Goal: Use online tool/utility: Utilize a website feature to perform a specific function

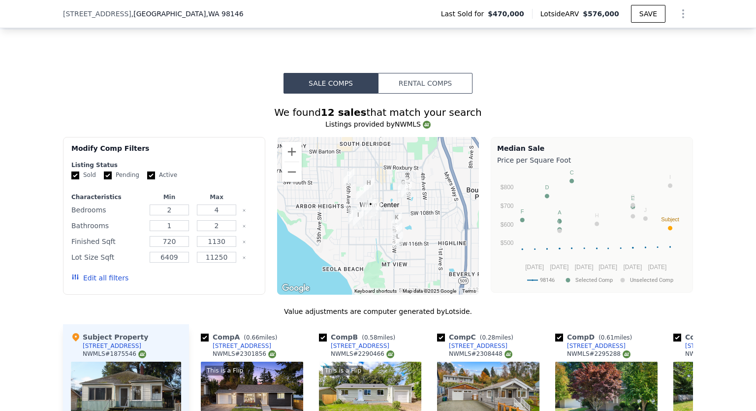
scroll to position [883, 0]
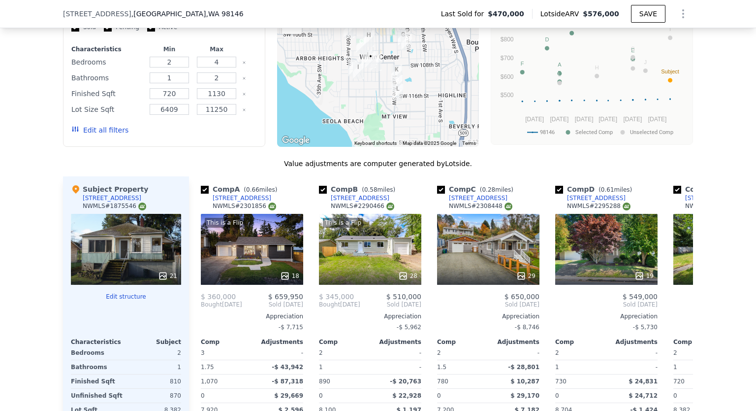
click at [118, 300] on button "Edit structure" at bounding box center [126, 297] width 110 height 8
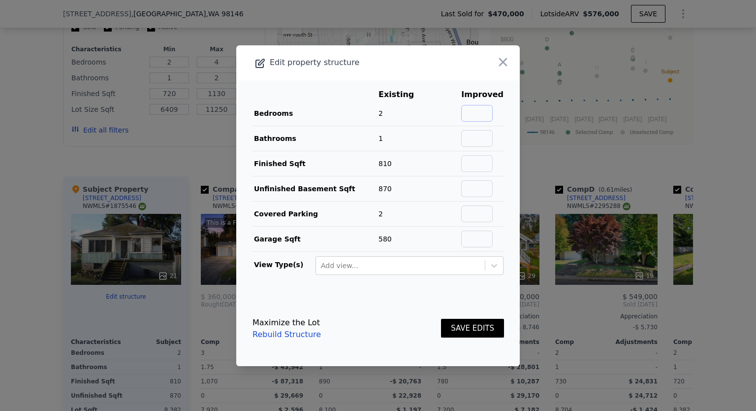
click at [476, 116] on input "text" at bounding box center [477, 113] width 32 height 17
type input "4"
type input "1.75"
type input "1680"
type input "0"
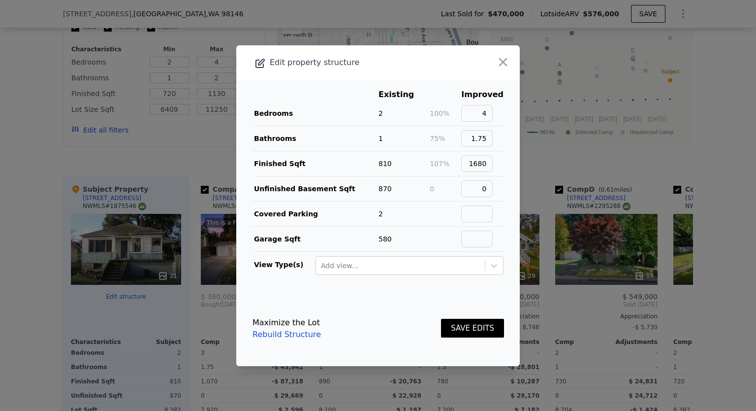
click at [483, 330] on button "SAVE EDITS" at bounding box center [472, 328] width 63 height 19
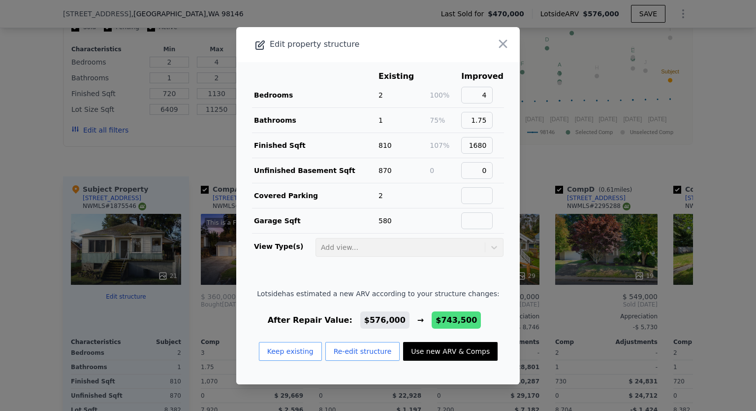
click at [430, 357] on button "Use new ARV & Comps" at bounding box center [450, 351] width 95 height 19
type input "3"
type input "5"
type input "1.5"
type input "1260"
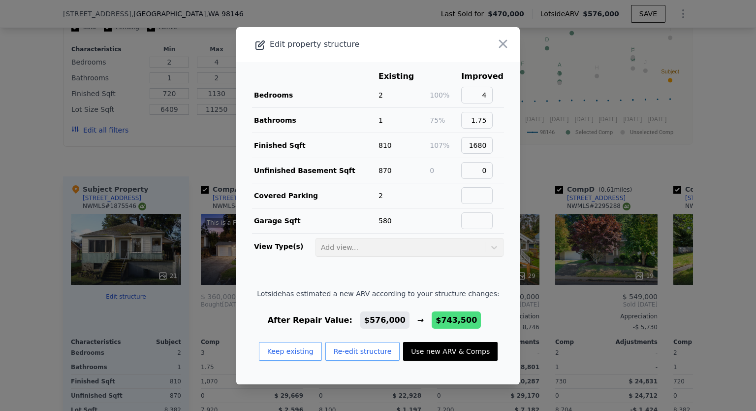
type input "2000"
type input "5000"
type input "12600"
type input "$ 743,500"
type input "$ 187,331"
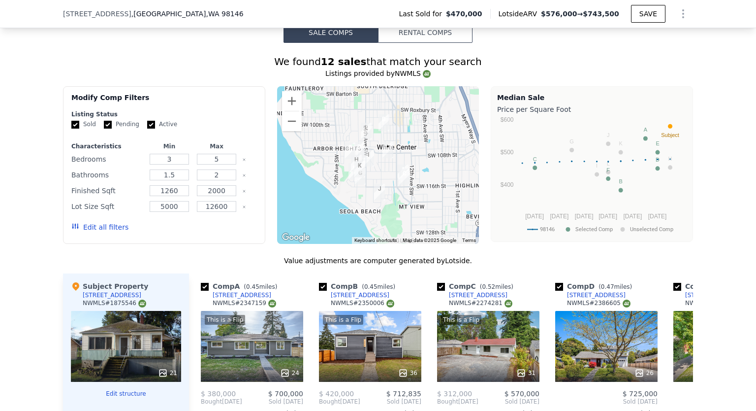
scroll to position [784, 0]
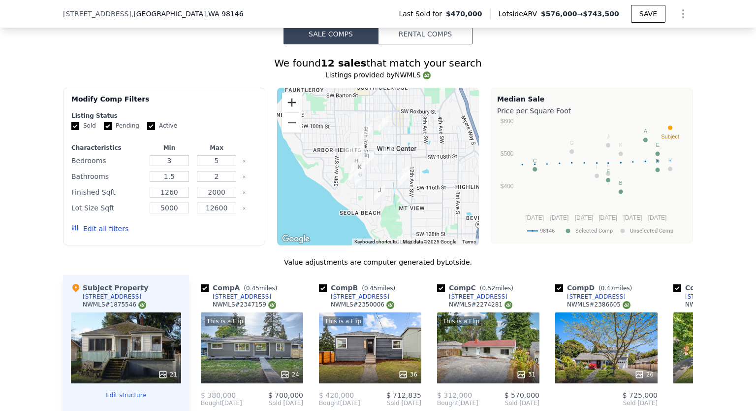
click at [292, 112] on button "Zoom in" at bounding box center [292, 103] width 20 height 20
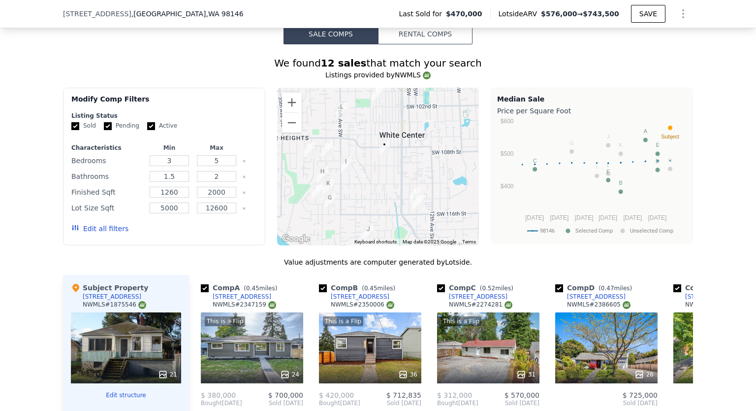
drag, startPoint x: 408, startPoint y: 185, endPoint x: 393, endPoint y: 189, distance: 15.8
click at [393, 189] on div at bounding box center [378, 167] width 202 height 158
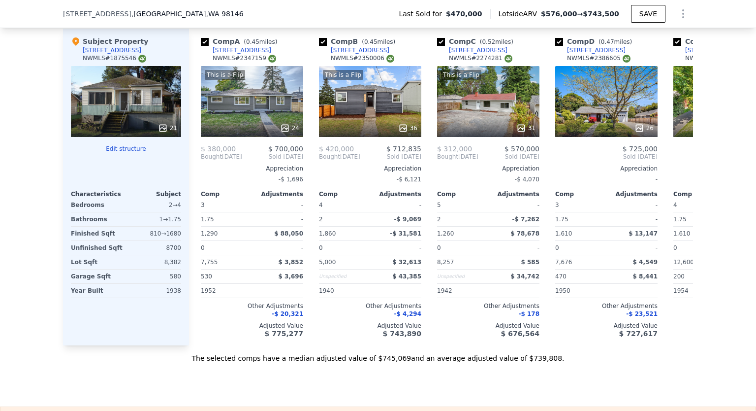
scroll to position [932, 0]
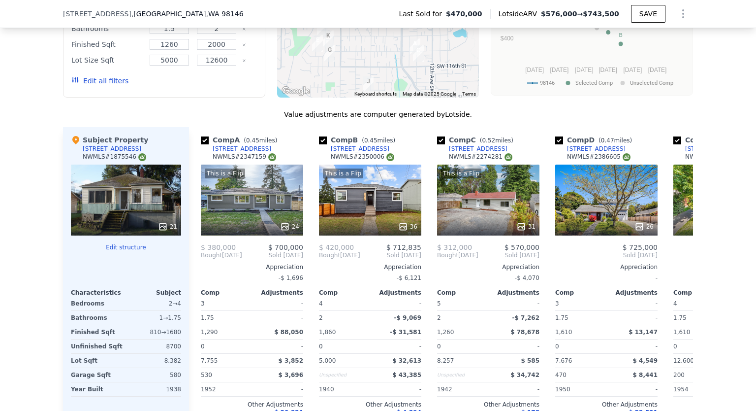
click at [438, 144] on input "checkbox" at bounding box center [441, 140] width 8 height 8
checkbox input "false"
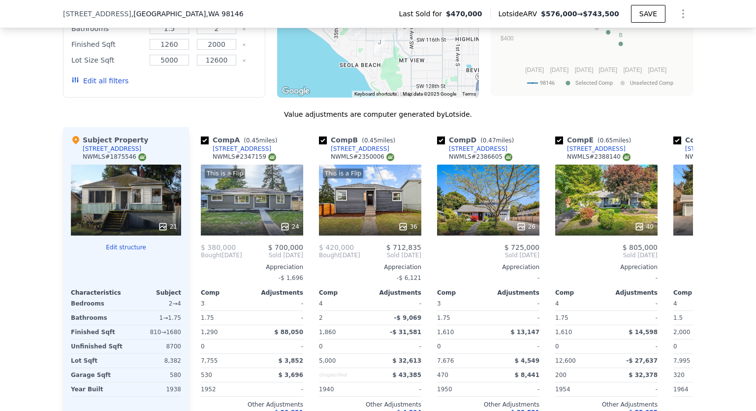
click at [437, 144] on input "checkbox" at bounding box center [441, 140] width 8 height 8
checkbox input "false"
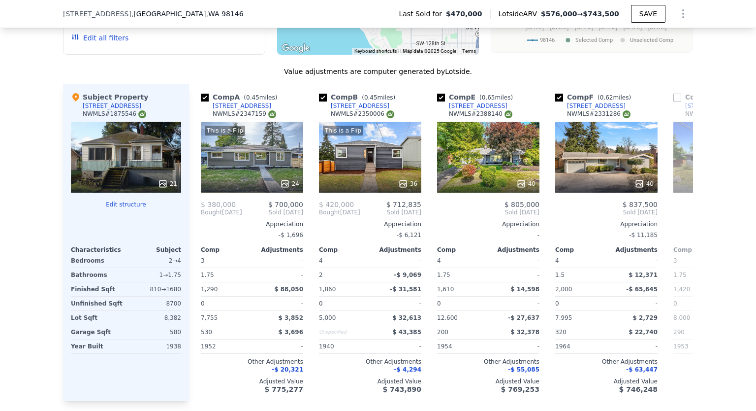
scroll to position [981, 0]
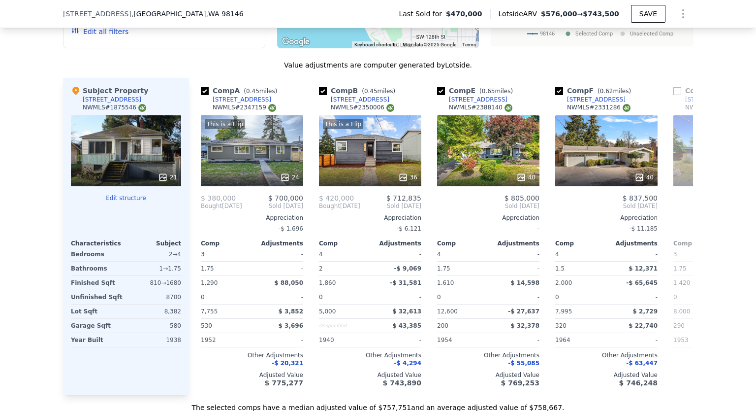
click at [390, 172] on div "This is a Flip 36" at bounding box center [370, 150] width 102 height 71
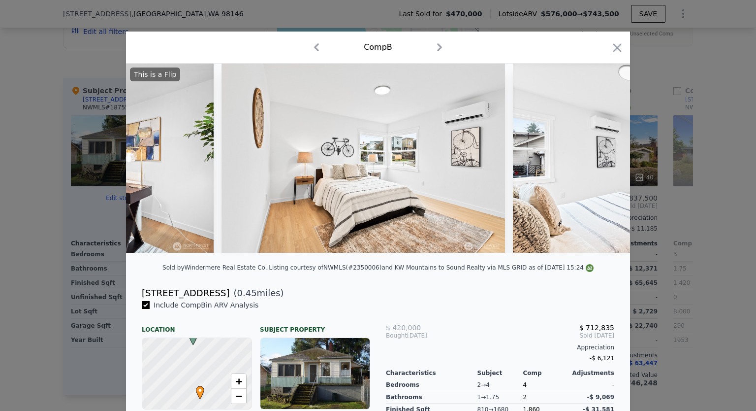
scroll to position [0, 5929]
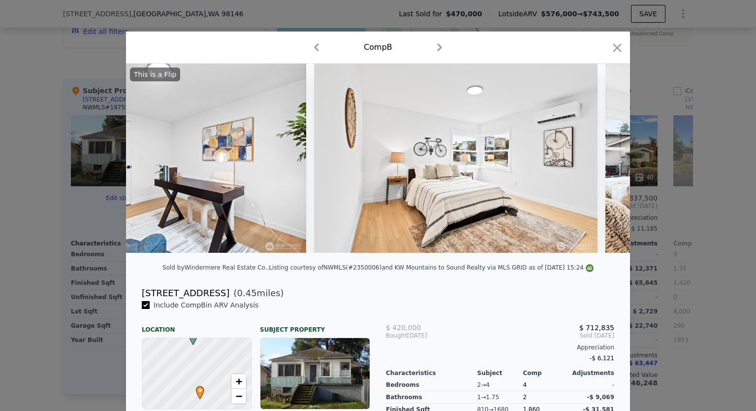
click at [619, 48] on icon "button" at bounding box center [618, 48] width 14 height 14
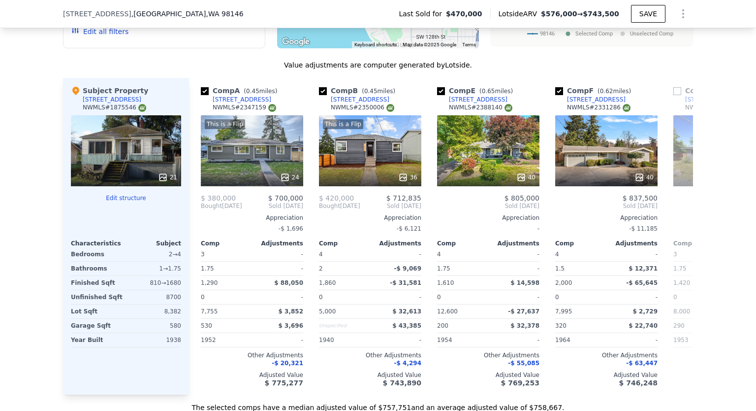
drag, startPoint x: 556, startPoint y: 97, endPoint x: 593, endPoint y: 62, distance: 51.2
click at [593, 62] on div "We found 12 sales that match your search Listings provided by NWMLS Filters Map…" at bounding box center [378, 135] width 630 height 553
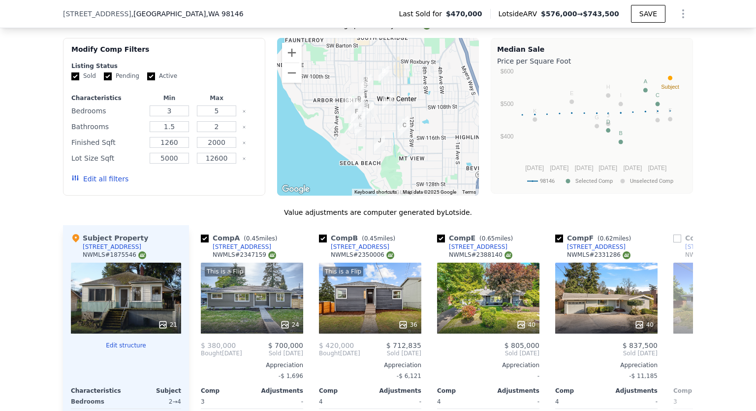
scroll to position [833, 0]
click at [556, 243] on input "checkbox" at bounding box center [560, 239] width 8 height 8
checkbox input "false"
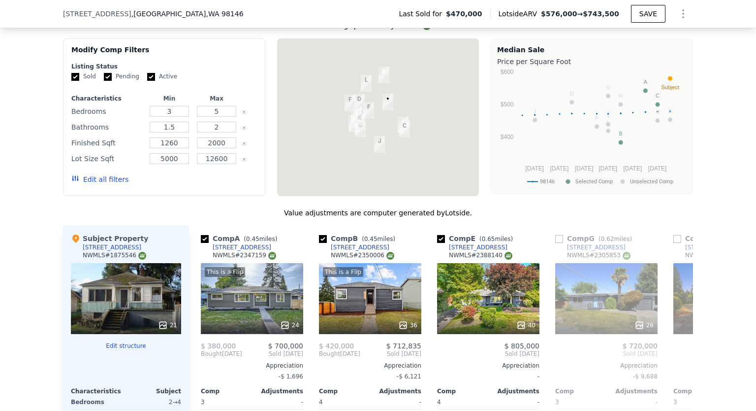
click at [438, 243] on input "checkbox" at bounding box center [441, 239] width 8 height 8
checkbox input "false"
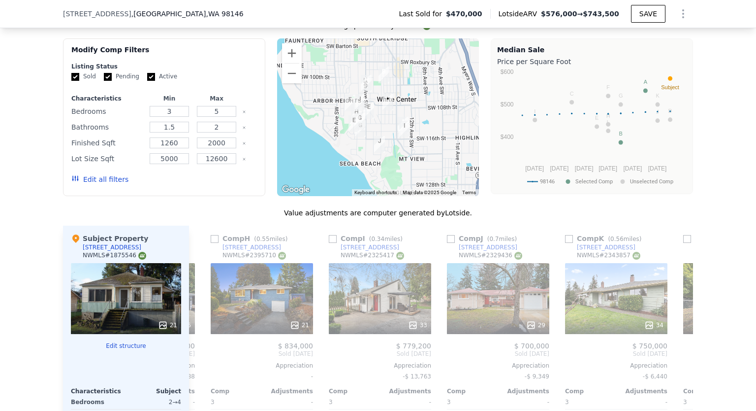
click at [246, 310] on div "21" at bounding box center [262, 298] width 102 height 71
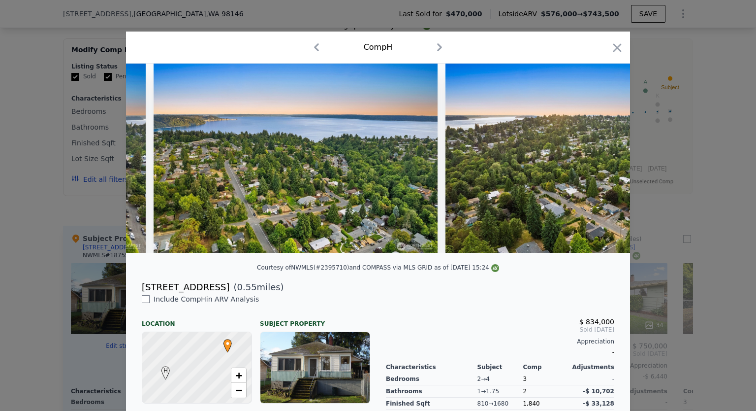
scroll to position [0, 5612]
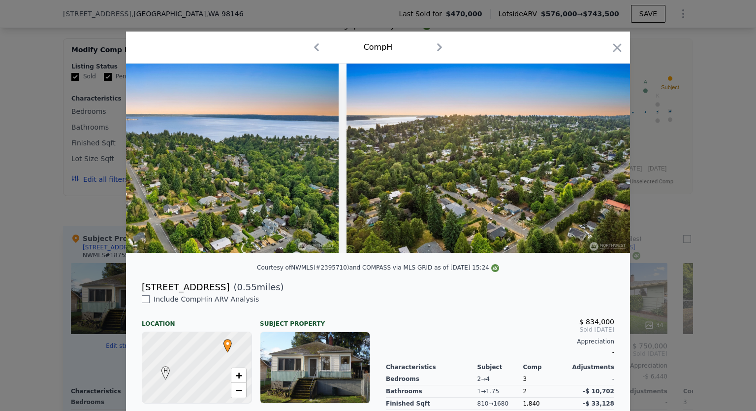
click at [617, 49] on icon "button" at bounding box center [618, 48] width 14 height 14
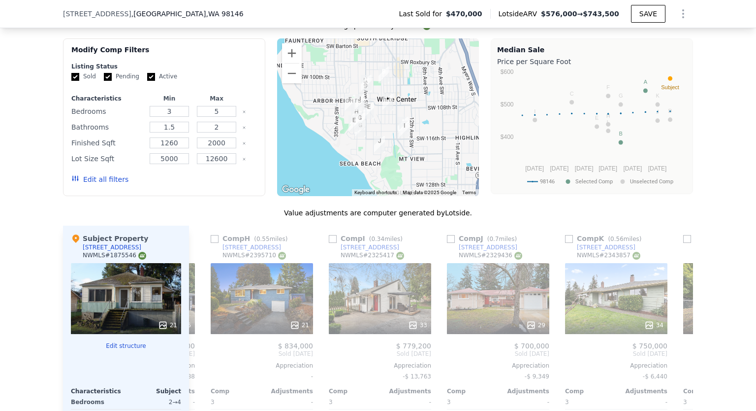
click at [211, 243] on input "checkbox" at bounding box center [215, 239] width 8 height 8
checkbox input "true"
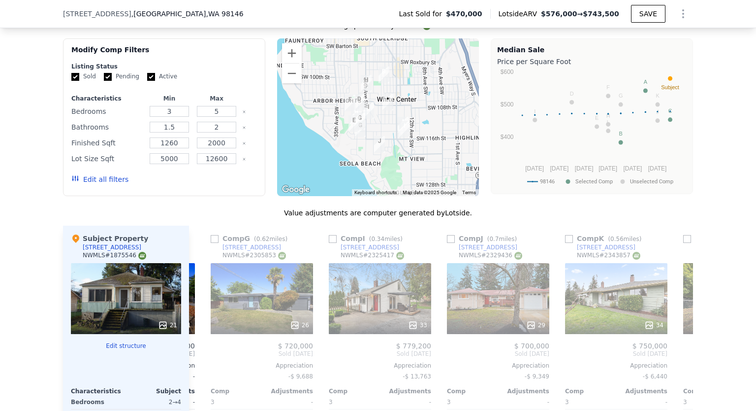
click at [353, 292] on div "33" at bounding box center [380, 298] width 102 height 71
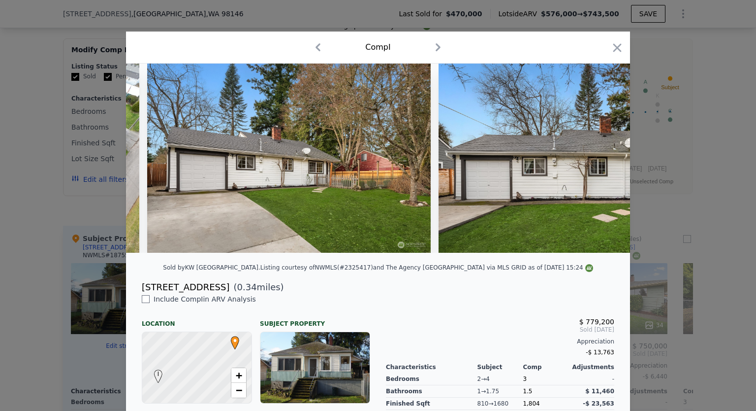
scroll to position [0, 8816]
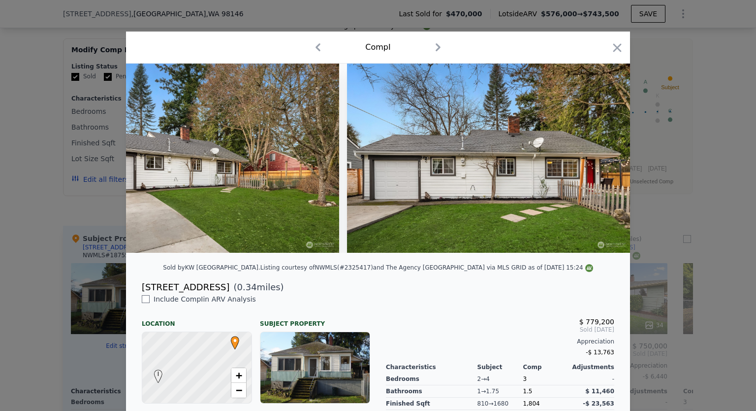
click at [614, 50] on icon "button" at bounding box center [618, 48] width 14 height 14
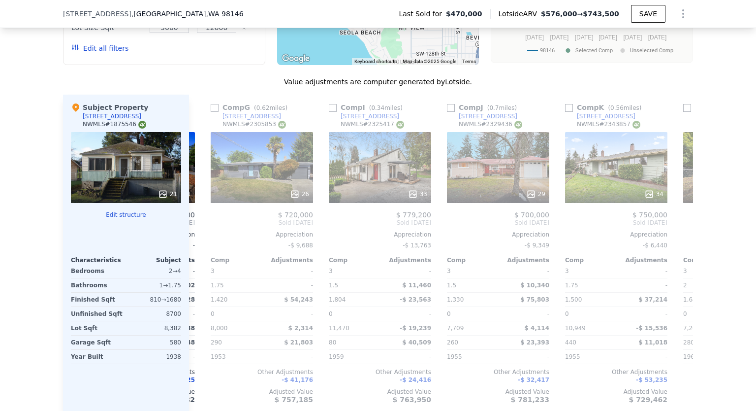
scroll to position [932, 0]
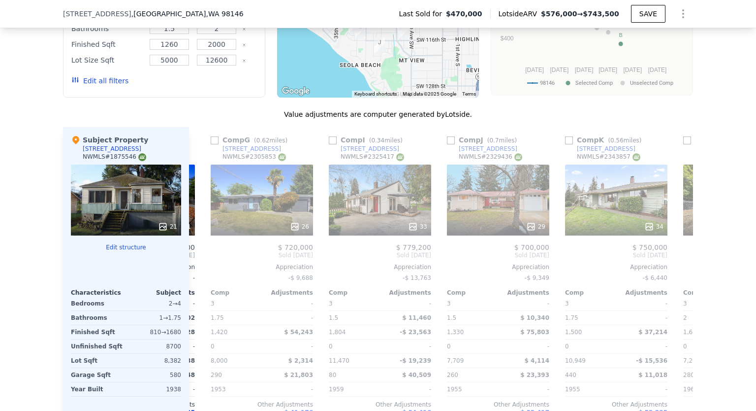
click at [329, 144] on input "checkbox" at bounding box center [333, 140] width 8 height 8
checkbox input "true"
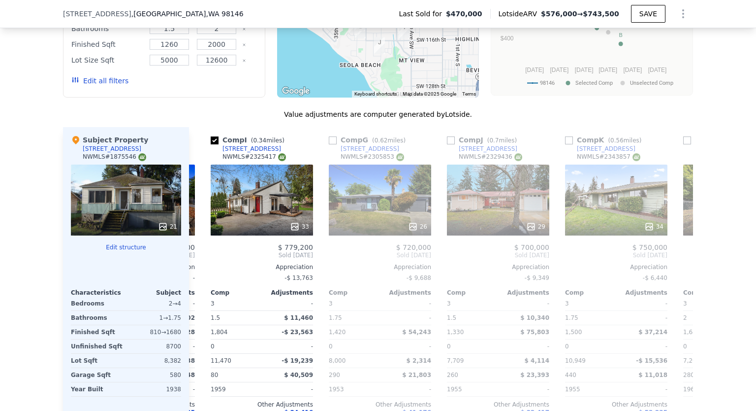
scroll to position [833, 0]
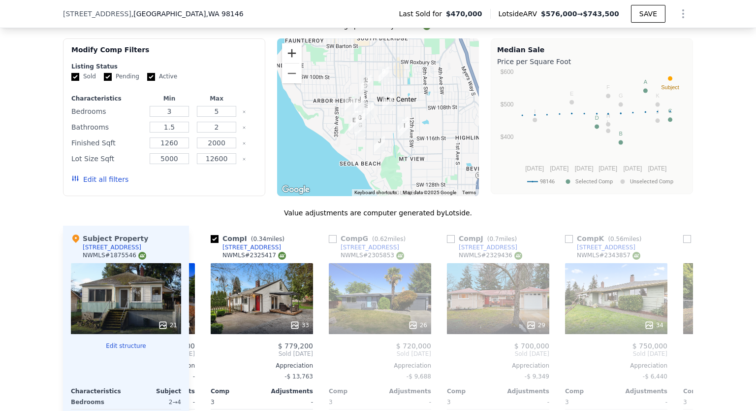
click at [288, 61] on button "Zoom in" at bounding box center [292, 53] width 20 height 20
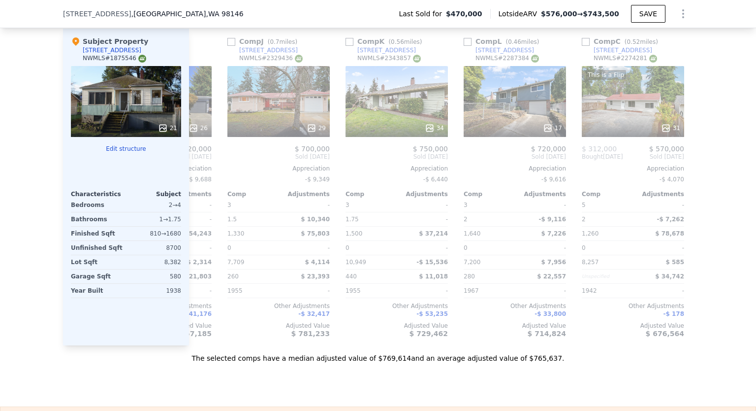
scroll to position [883, 0]
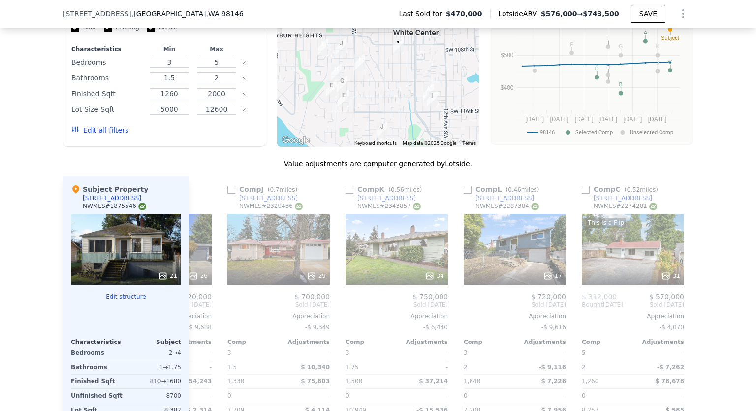
click at [498, 244] on div "17" at bounding box center [515, 249] width 102 height 71
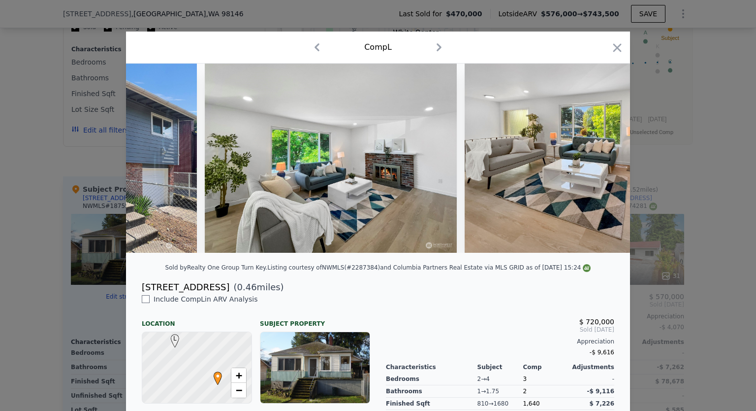
scroll to position [0, 883]
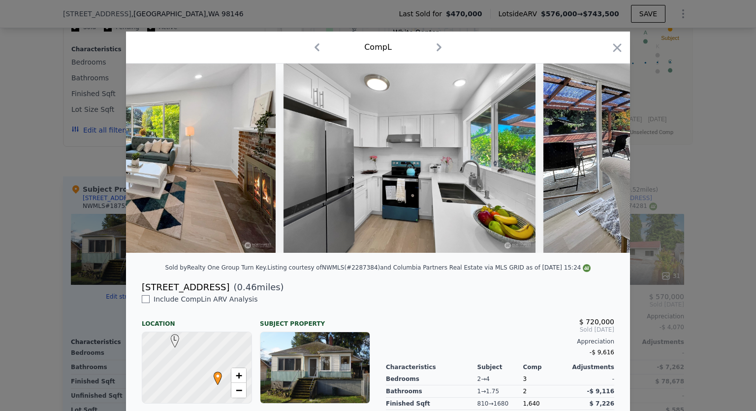
click at [291, 261] on div at bounding box center [378, 162] width 504 height 197
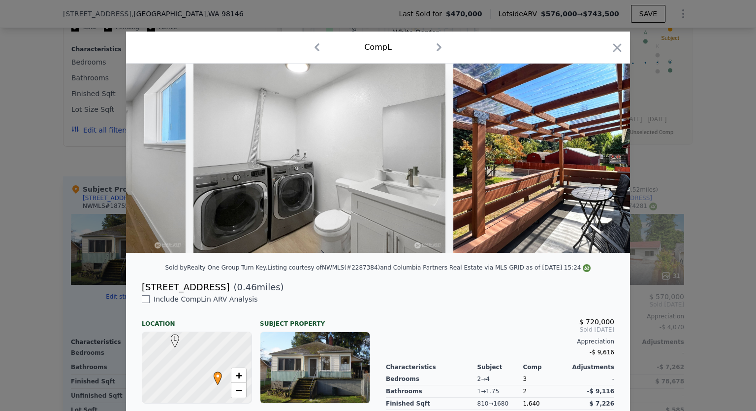
scroll to position [0, 3908]
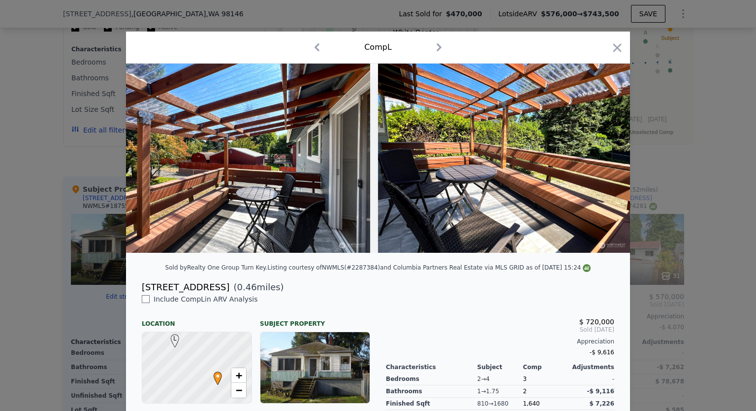
click at [612, 50] on icon "button" at bounding box center [618, 48] width 14 height 14
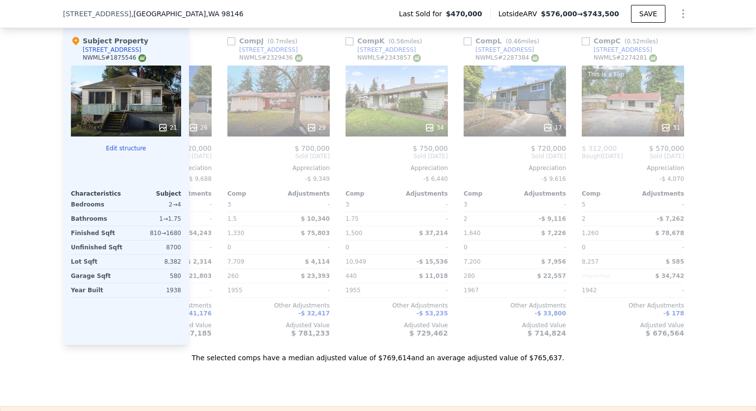
scroll to position [932, 0]
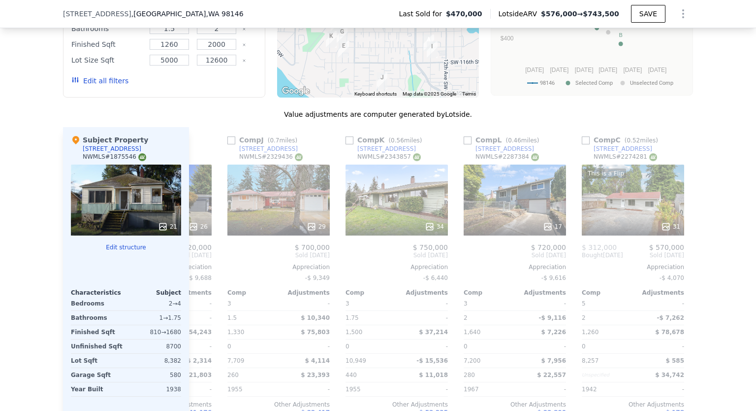
click at [278, 204] on div "29" at bounding box center [279, 199] width 102 height 71
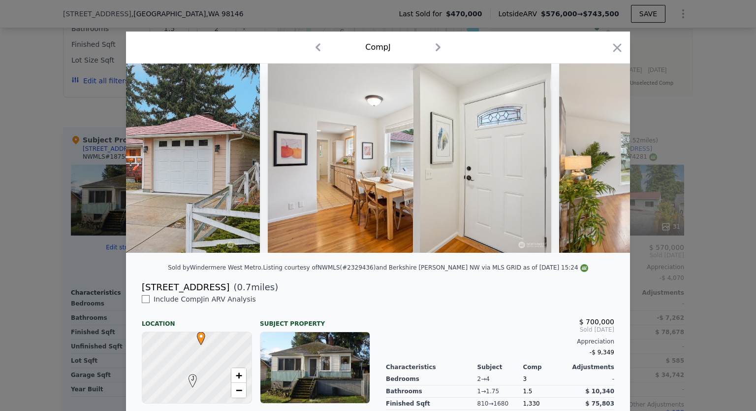
scroll to position [0, 883]
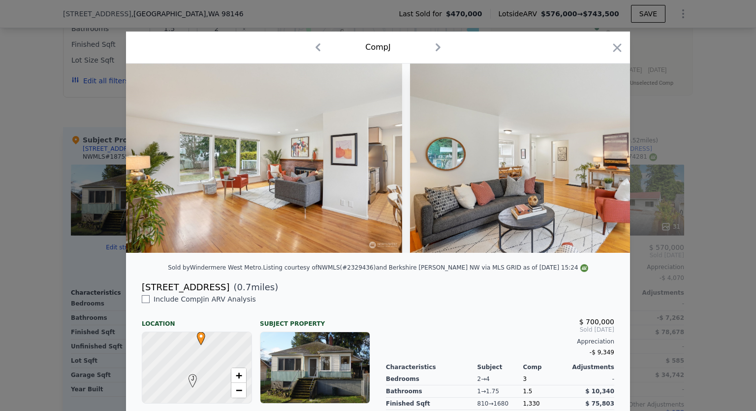
drag, startPoint x: 274, startPoint y: 260, endPoint x: 280, endPoint y: 261, distance: 5.9
click at [274, 260] on div at bounding box center [378, 162] width 504 height 197
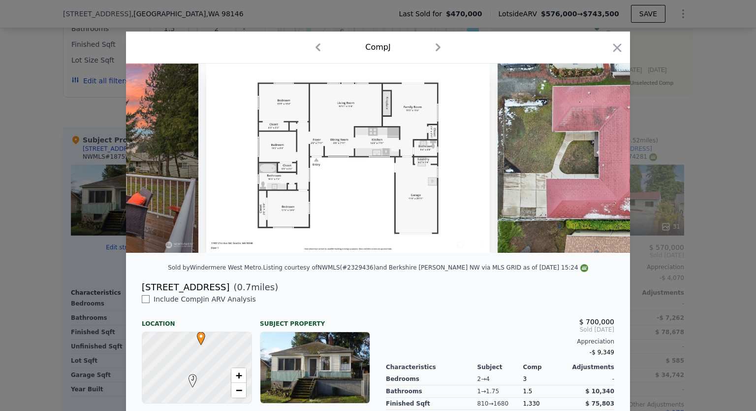
scroll to position [0, 7062]
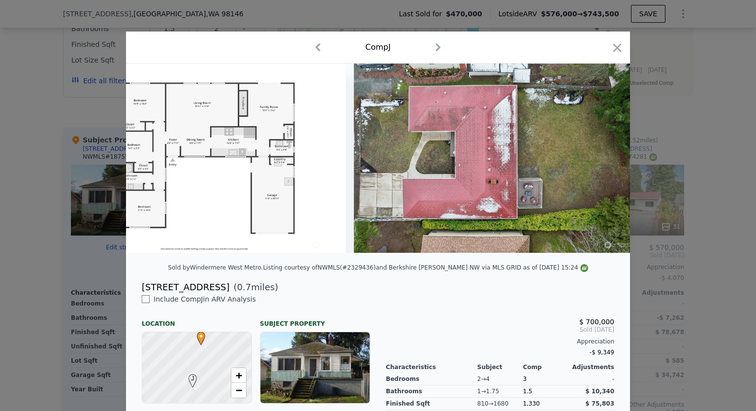
click at [612, 54] on icon "button" at bounding box center [618, 48] width 14 height 14
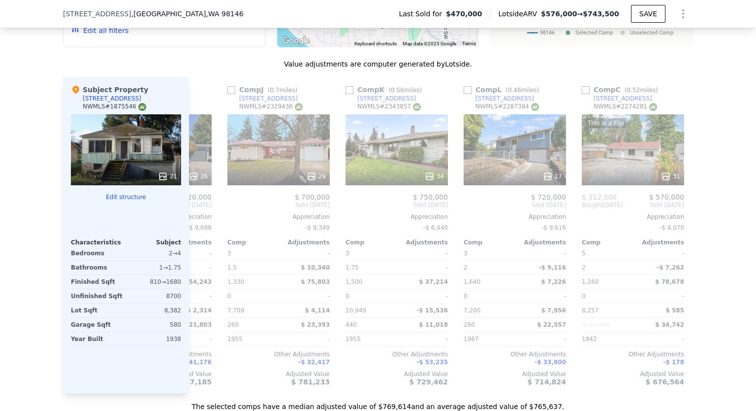
scroll to position [981, 0]
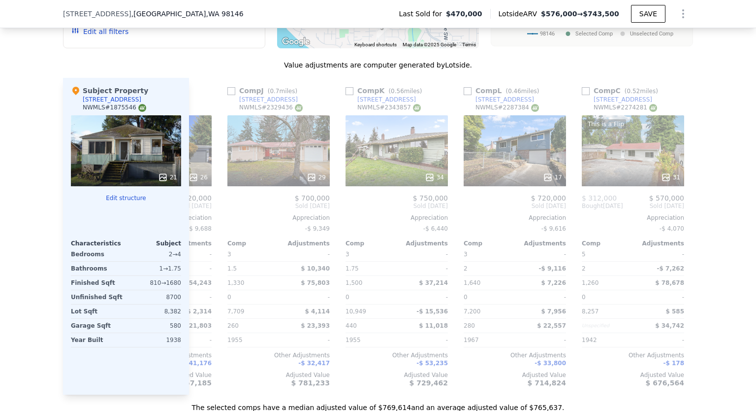
click at [465, 95] on input "checkbox" at bounding box center [468, 91] width 8 height 8
checkbox input "true"
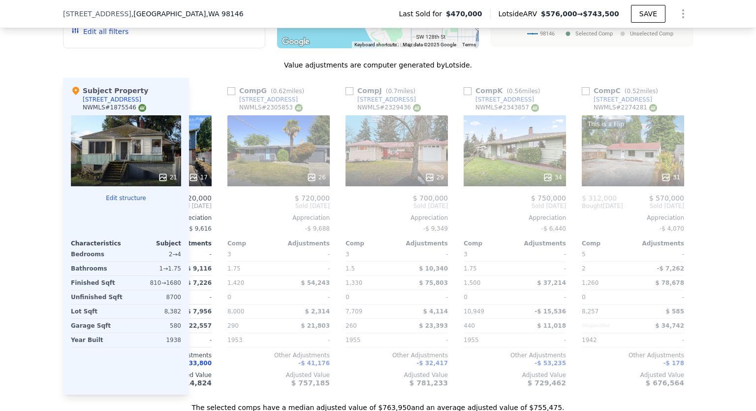
click at [347, 95] on input "checkbox" at bounding box center [350, 91] width 8 height 8
checkbox input "true"
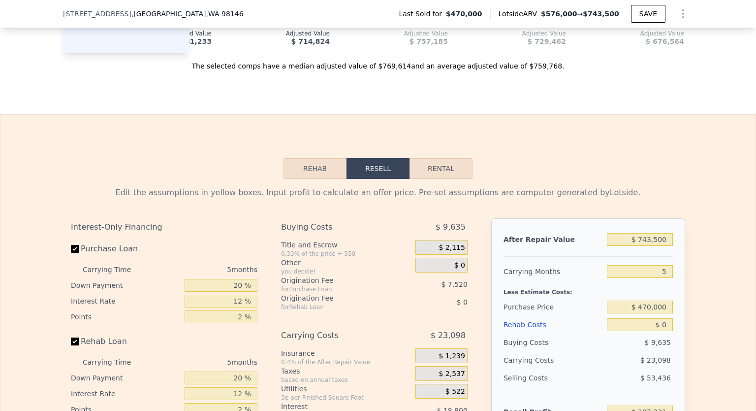
scroll to position [1326, 0]
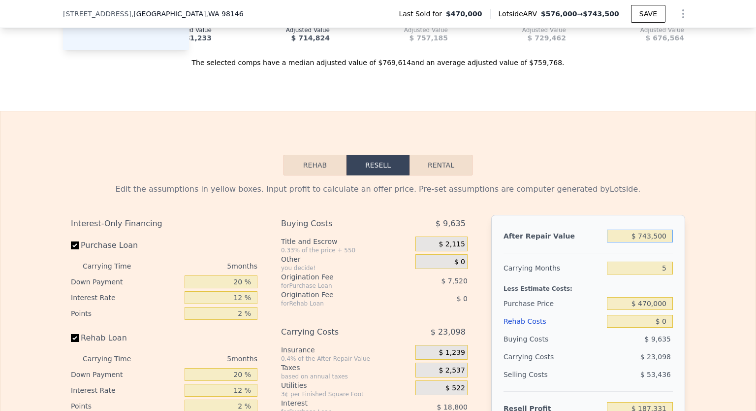
drag, startPoint x: 666, startPoint y: 248, endPoint x: 642, endPoint y: 257, distance: 25.5
click at [642, 257] on div "After Repair Value $ 743,500 Carrying Months 5 Less Estimate Costs: Purchase Pr…" at bounding box center [588, 352] width 194 height 274
type input "$ 750"
type input "-$ 501,348"
type input "$ 750,000"
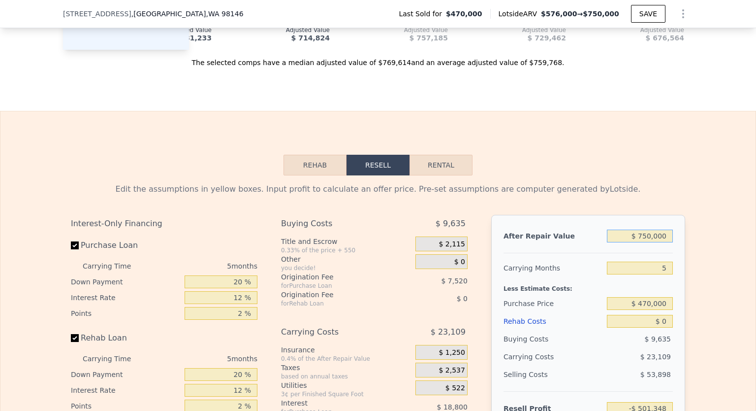
type input "$ 193,358"
type input "$ 750,000"
click at [664, 274] on input "5" at bounding box center [640, 267] width 66 height 13
drag, startPoint x: 665, startPoint y: 318, endPoint x: 645, endPoint y: 321, distance: 20.5
click at [644, 312] on div "$ 470,000" at bounding box center [640, 303] width 66 height 18
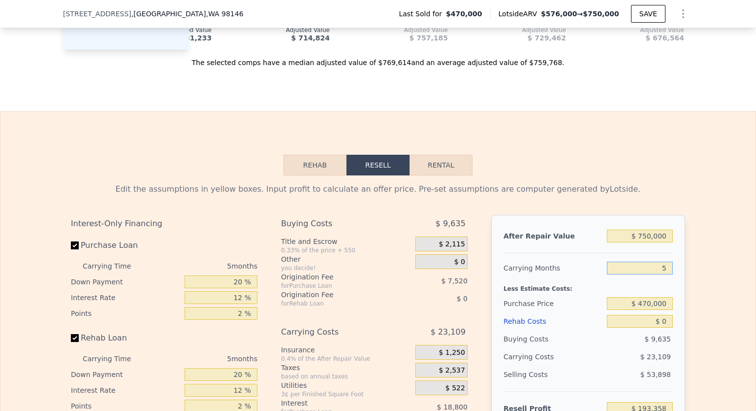
drag, startPoint x: 665, startPoint y: 279, endPoint x: 657, endPoint y: 281, distance: 8.3
click at [657, 274] on input "5" at bounding box center [640, 267] width 66 height 13
drag, startPoint x: 667, startPoint y: 313, endPoint x: 638, endPoint y: 322, distance: 30.4
click at [638, 312] on div "$ 470,000" at bounding box center [640, 303] width 66 height 18
type input "$ 525,000"
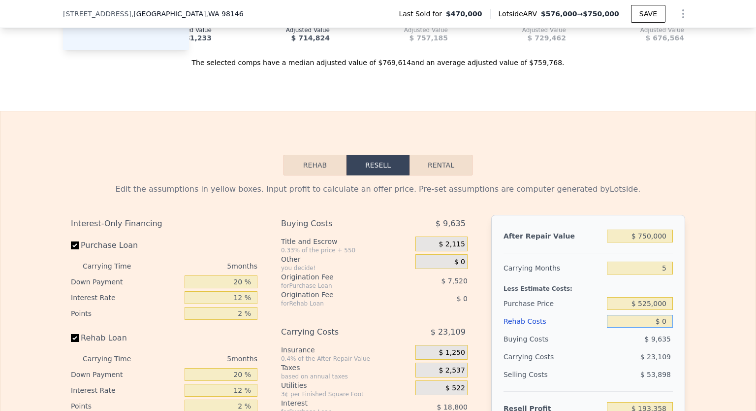
type input "$ 135,095"
drag, startPoint x: 663, startPoint y: 333, endPoint x: 658, endPoint y: 334, distance: 5.0
click at [658, 327] on input "$ 0" at bounding box center [640, 321] width 66 height 13
type input "$ 125"
type input "$ 134,963"
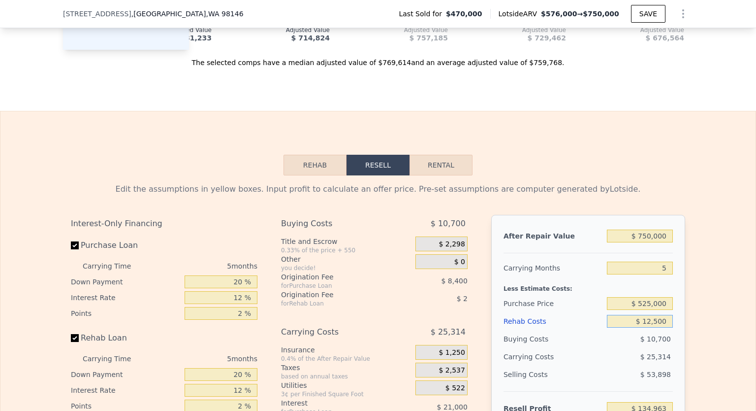
type input "$ 125,000"
type input "$ 3,095"
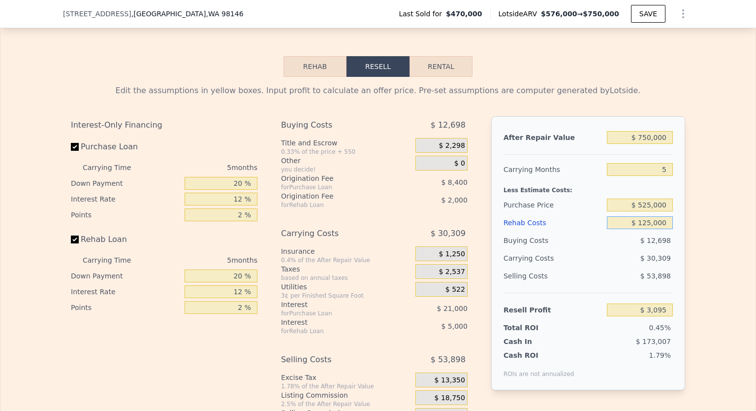
type input "$ 125,000"
click at [676, 282] on div "After Repair Value $ 750,000 Carrying Months 5 Less Estimate Costs: Purchase Pr…" at bounding box center [588, 253] width 194 height 274
